Goal: Task Accomplishment & Management: Use online tool/utility

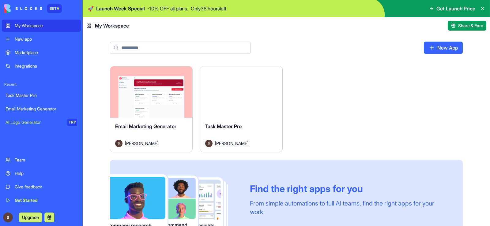
click at [240, 82] on div "Launch" at bounding box center [241, 91] width 82 height 51
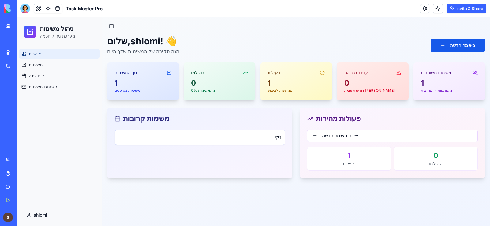
click at [201, 137] on h4 "נקיון" at bounding box center [200, 137] width 163 height 7
click at [41, 10] on button at bounding box center [38, 8] width 9 height 9
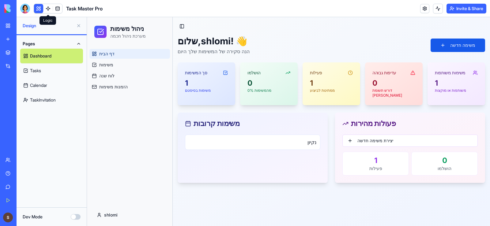
click at [48, 8] on link at bounding box center [47, 8] width 9 height 9
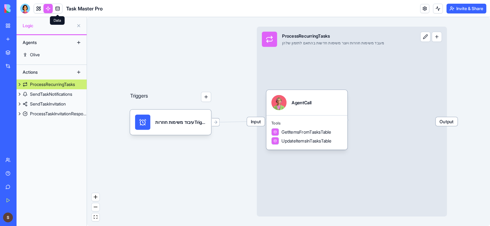
click at [56, 10] on link at bounding box center [57, 8] width 9 height 9
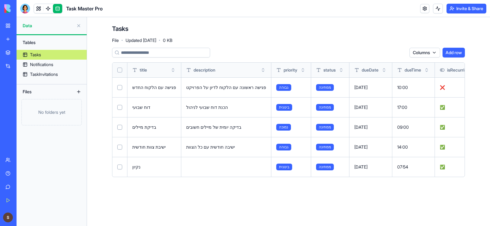
click at [120, 107] on button "Select row" at bounding box center [119, 107] width 5 height 5
click at [120, 127] on button "Select row" at bounding box center [119, 127] width 5 height 5
click at [119, 146] on button "Select row" at bounding box center [119, 147] width 5 height 5
click at [0, 0] on button at bounding box center [0, 0] width 0 height 0
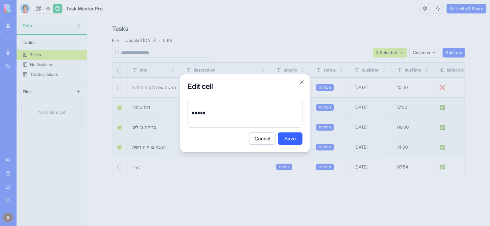
click at [268, 143] on button "Cancel" at bounding box center [262, 139] width 26 height 12
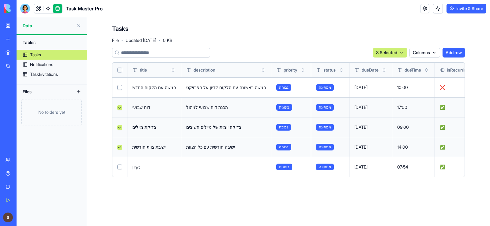
click at [146, 167] on div "נקיון" at bounding box center [154, 167] width 44 height 6
click at [138, 167] on div "נקיון" at bounding box center [154, 167] width 44 height 6
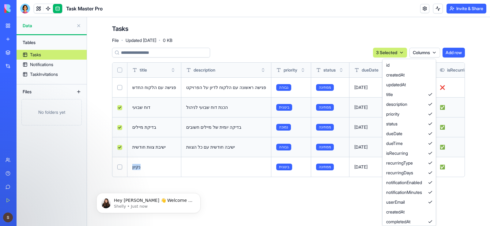
click at [434, 52] on html "BETA My Workspace New app Marketplace Integrations Recent Task Master Pro Email…" at bounding box center [245, 113] width 490 height 226
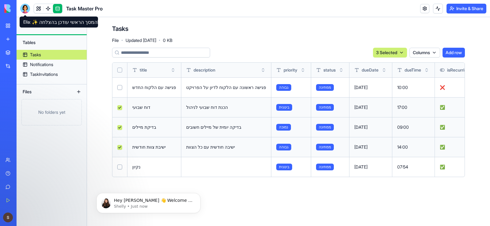
click at [26, 8] on div at bounding box center [25, 9] width 10 height 10
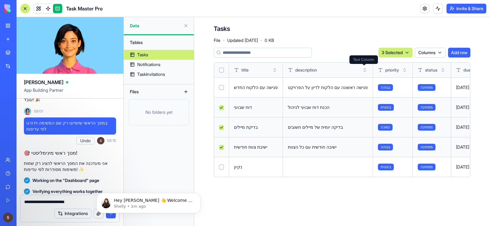
type textarea "**********"
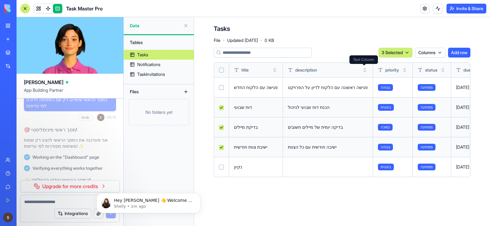
scroll to position [1720, 0]
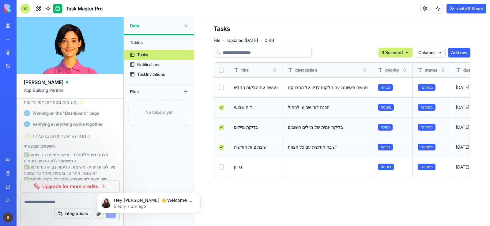
click at [24, 8] on div at bounding box center [25, 9] width 10 height 10
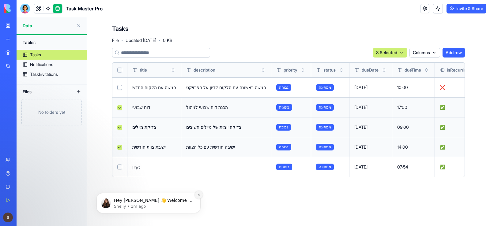
click at [199, 195] on icon "Dismiss notification" at bounding box center [199, 195] width 2 height 2
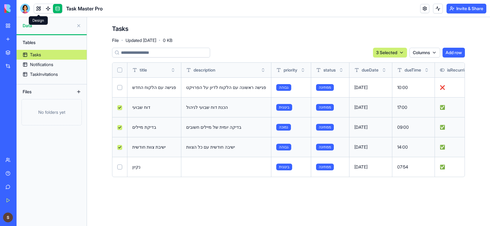
click at [41, 7] on link at bounding box center [38, 8] width 9 height 9
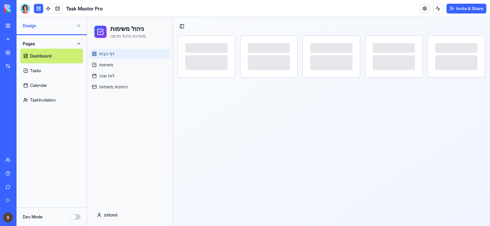
click at [44, 58] on link "Dashboard" at bounding box center [51, 56] width 63 height 15
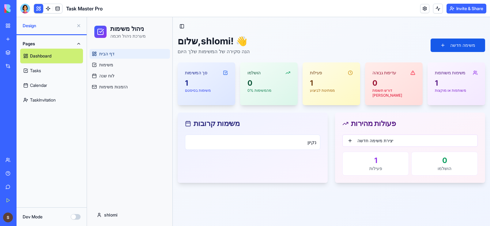
click at [188, 123] on icon at bounding box center [188, 123] width 5 height 0
click at [188, 121] on icon at bounding box center [188, 124] width 6 height 6
click at [187, 123] on div "משימות קרובות" at bounding box center [253, 124] width 150 height 22
click at [188, 121] on icon at bounding box center [188, 124] width 6 height 6
click at [225, 72] on icon at bounding box center [225, 72] width 5 height 5
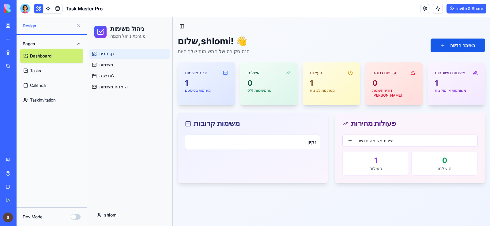
click at [225, 73] on icon at bounding box center [225, 72] width 5 height 5
drag, startPoint x: 193, startPoint y: 75, endPoint x: 192, endPoint y: 85, distance: 10.2
click at [193, 75] on div "סך המשימות" at bounding box center [196, 73] width 22 height 6
click at [187, 84] on div "1" at bounding box center [206, 83] width 43 height 10
click at [217, 96] on div "1 משימות בסיסטם" at bounding box center [207, 89] width 58 height 22
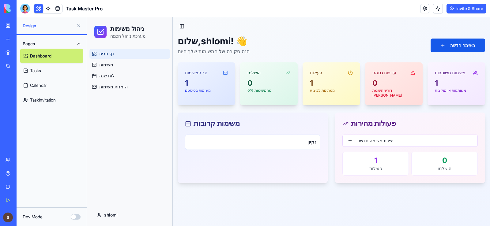
click at [220, 96] on div "1 משימות בסיסטם" at bounding box center [207, 89] width 58 height 22
click at [375, 159] on div "1" at bounding box center [375, 161] width 58 height 10
click at [380, 156] on div "1" at bounding box center [375, 161] width 58 height 10
click at [472, 78] on div "1" at bounding box center [456, 83] width 43 height 10
click at [454, 77] on div "משימות משותפות" at bounding box center [457, 70] width 58 height 16
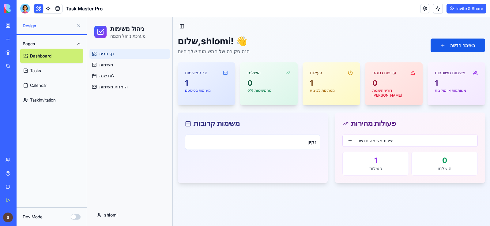
drag, startPoint x: 449, startPoint y: 78, endPoint x: 433, endPoint y: 83, distance: 17.2
click at [447, 79] on div "משימות משותפות 1 משותפות או מוקצות" at bounding box center [457, 83] width 58 height 43
click at [394, 84] on div "0" at bounding box center [393, 83] width 43 height 10
click at [444, 80] on div "1" at bounding box center [456, 83] width 43 height 10
click at [380, 78] on div "עדיפות גבוהה" at bounding box center [394, 70] width 58 height 16
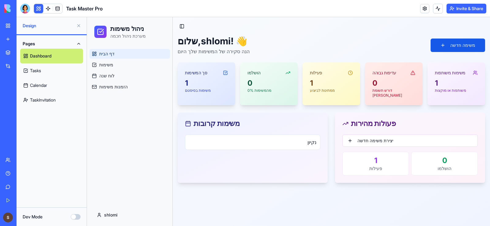
click at [342, 79] on div "1" at bounding box center [331, 83] width 43 height 10
click at [274, 82] on div "0" at bounding box center [268, 83] width 43 height 10
click at [223, 85] on div "1" at bounding box center [206, 83] width 43 height 10
click at [222, 85] on div "1" at bounding box center [206, 83] width 43 height 10
click at [221, 85] on div "1" at bounding box center [206, 83] width 43 height 10
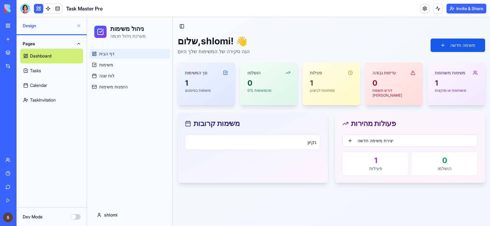
click at [225, 70] on icon at bounding box center [225, 72] width 5 height 5
click at [226, 70] on icon at bounding box center [225, 72] width 5 height 5
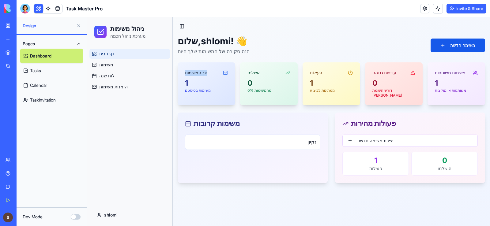
click at [226, 70] on icon at bounding box center [225, 72] width 5 height 5
click at [190, 121] on icon at bounding box center [188, 124] width 6 height 6
click at [190, 122] on rect at bounding box center [188, 124] width 5 height 5
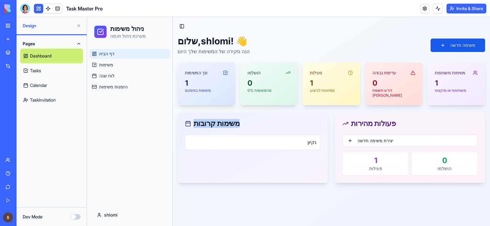
click at [190, 122] on rect at bounding box center [188, 124] width 5 height 5
click at [187, 122] on rect at bounding box center [188, 124] width 5 height 5
click at [187, 121] on icon at bounding box center [188, 124] width 6 height 6
click at [188, 121] on icon at bounding box center [188, 124] width 6 height 6
click at [374, 159] on div "1" at bounding box center [375, 161] width 58 height 10
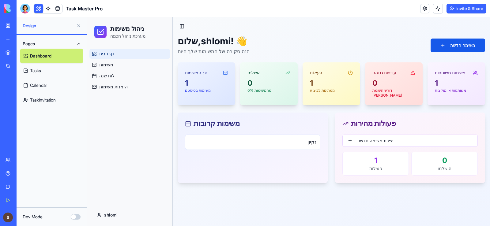
click at [377, 156] on div "1" at bounding box center [375, 161] width 58 height 10
click at [96, 65] on icon at bounding box center [94, 64] width 5 height 5
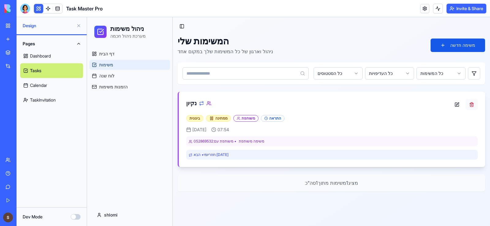
click at [471, 108] on button at bounding box center [472, 104] width 12 height 11
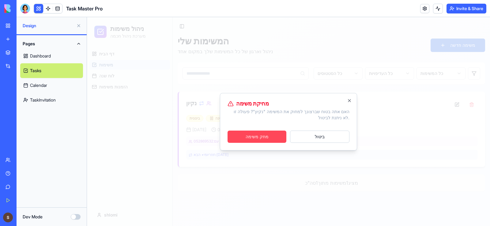
click at [262, 134] on button "מחק משימה" at bounding box center [257, 137] width 59 height 12
